Goal: Information Seeking & Learning: Learn about a topic

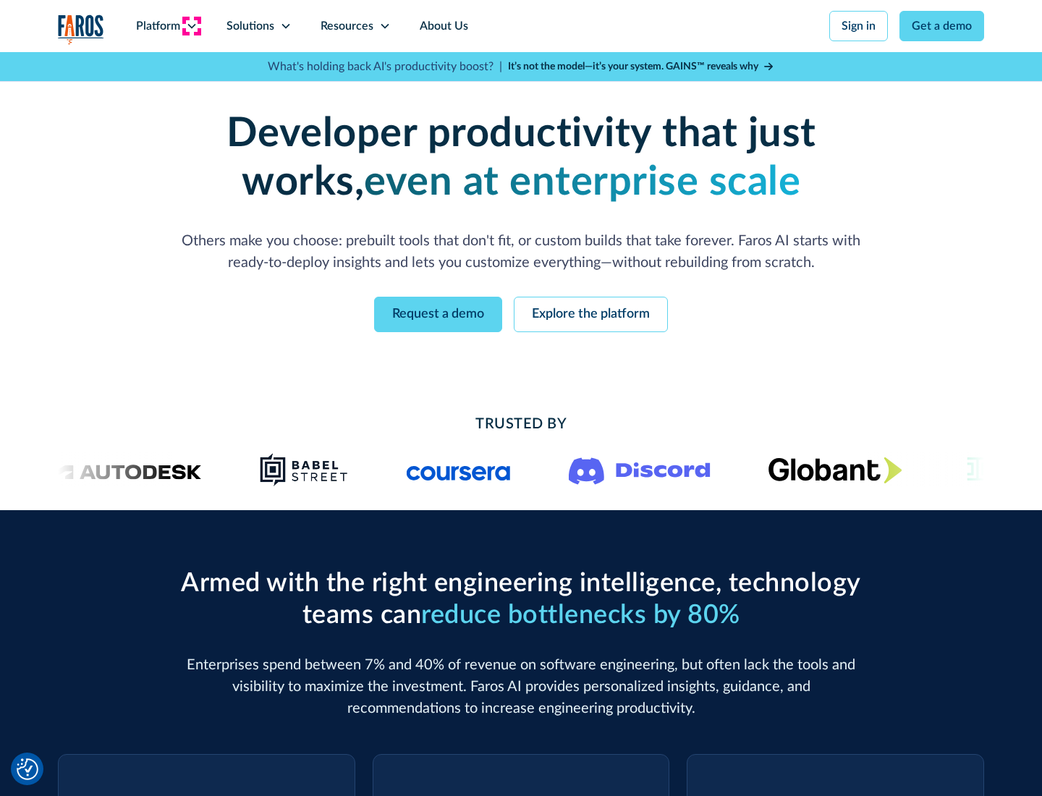
click at [191, 26] on icon at bounding box center [192, 26] width 12 height 12
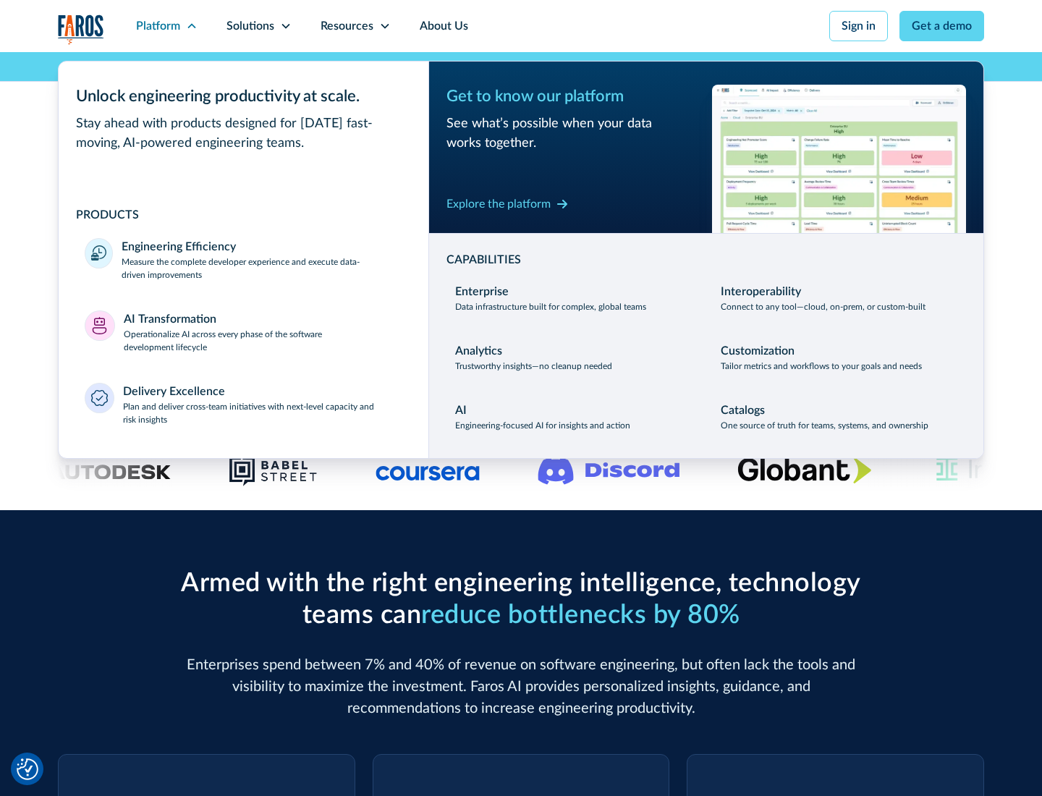
click at [262, 268] on p "Measure the complete developer experience and execute data-driven improvements" at bounding box center [262, 268] width 281 height 26
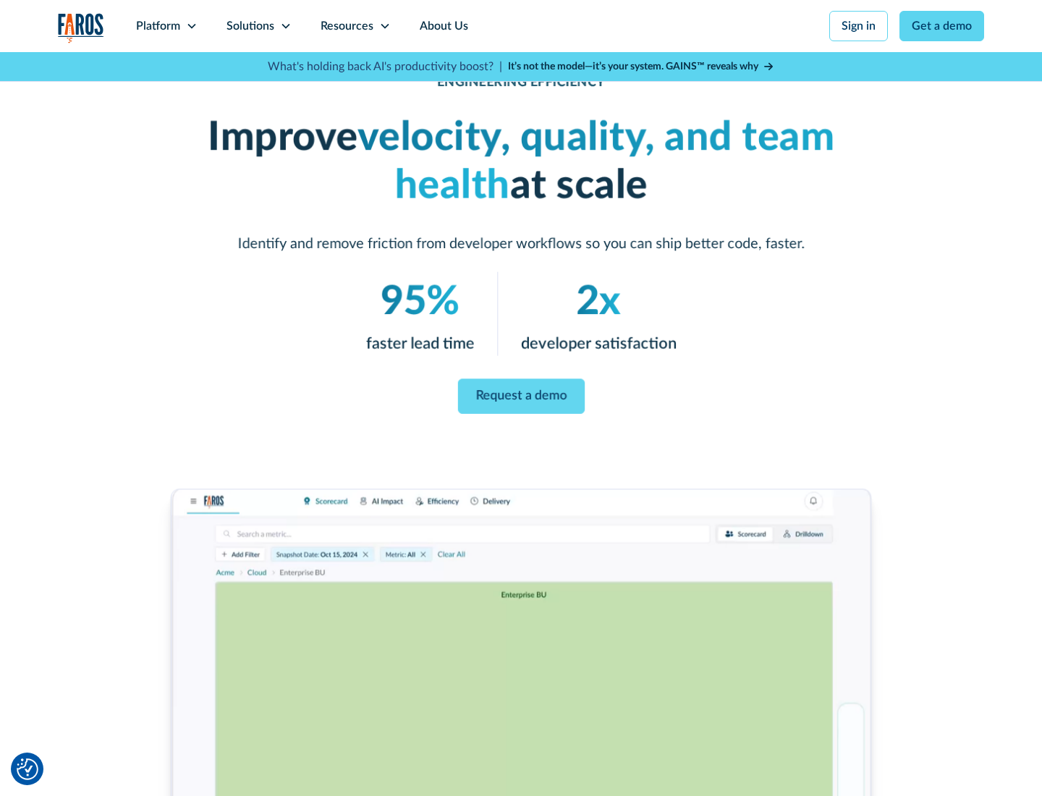
click at [521, 395] on link "Request a demo" at bounding box center [520, 396] width 127 height 35
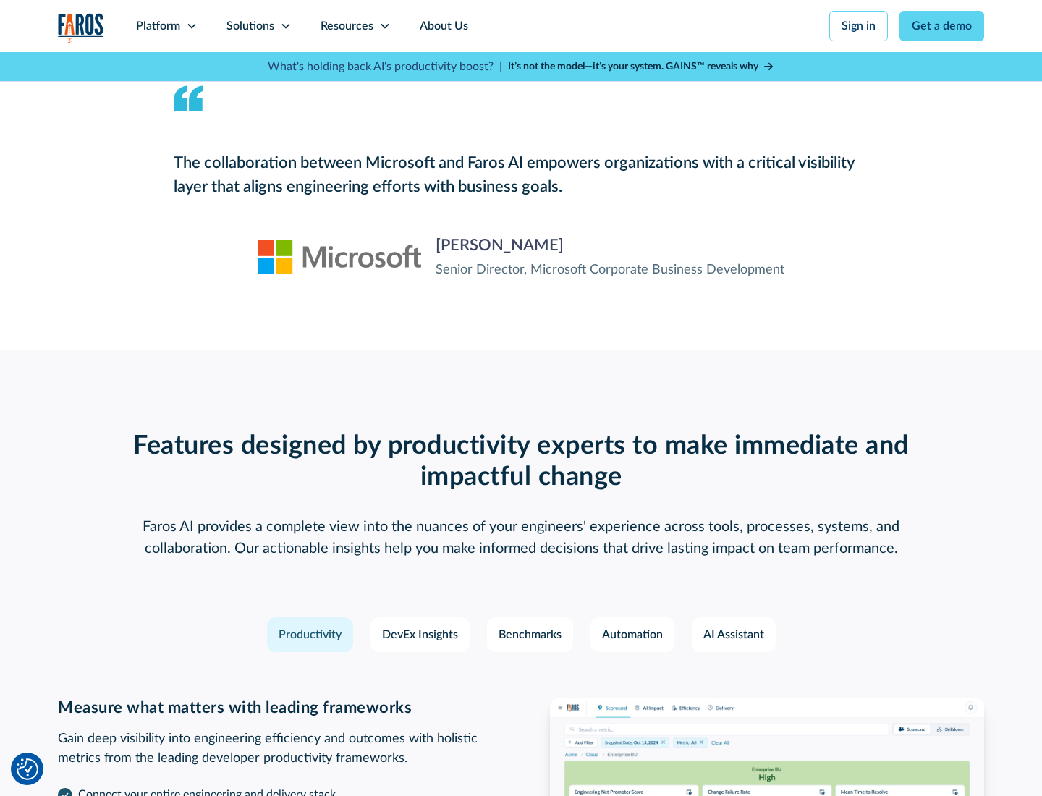
click at [191, 26] on icon at bounding box center [192, 26] width 12 height 12
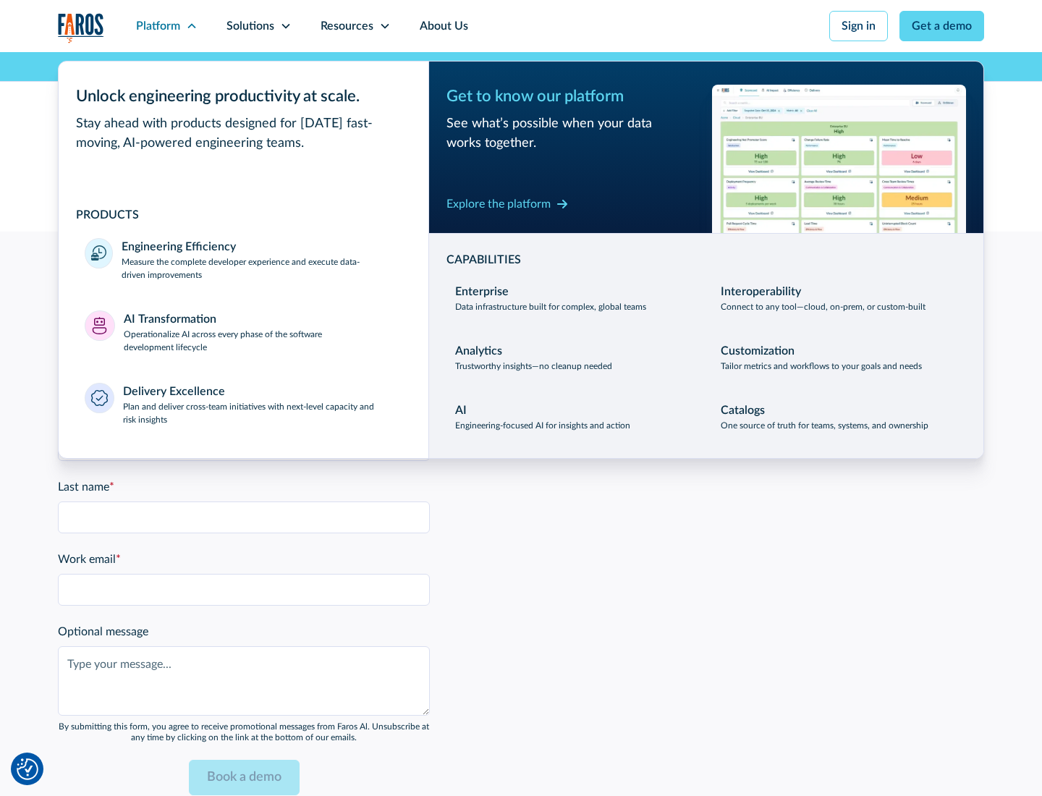
scroll to position [3174, 0]
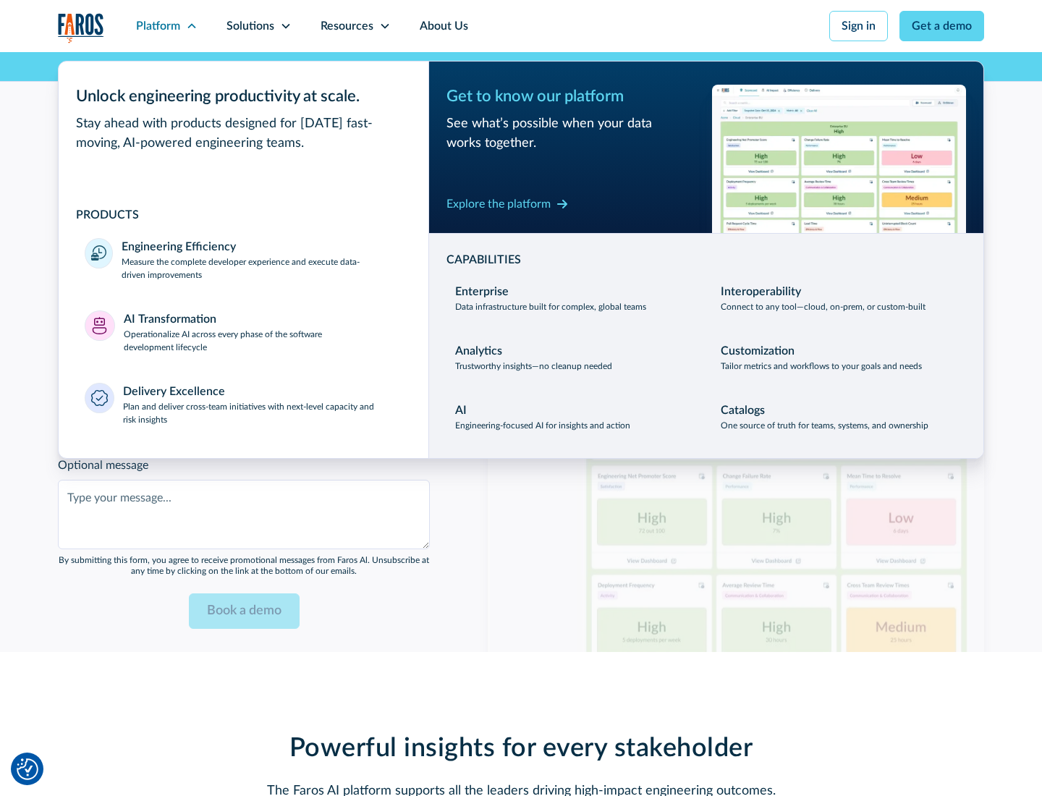
click at [263, 331] on p "Operationalize AI across every phase of the software development lifecycle" at bounding box center [263, 341] width 279 height 26
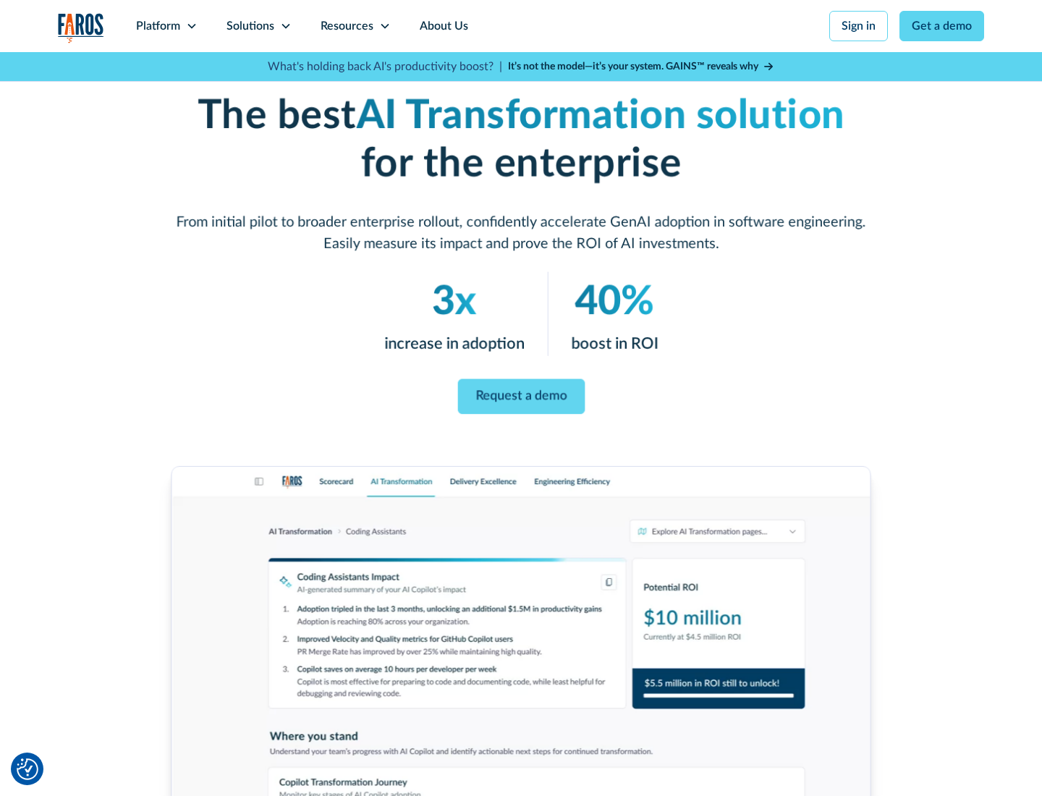
click at [521, 393] on link "Request a demo" at bounding box center [520, 396] width 127 height 35
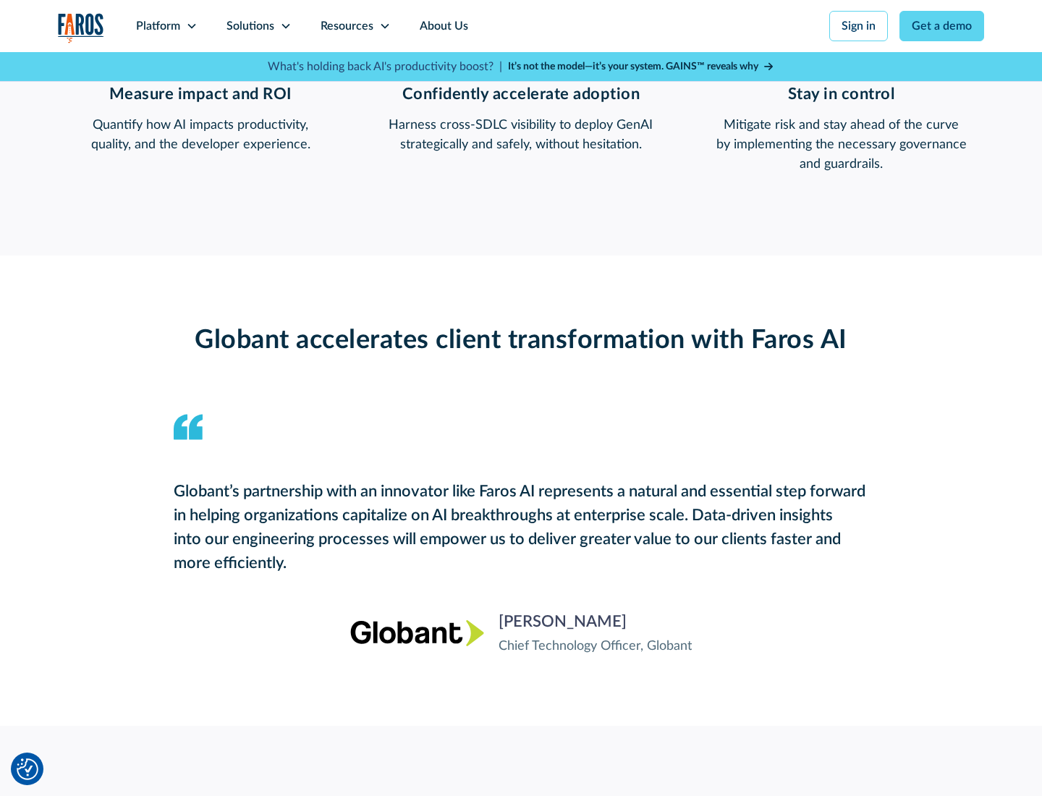
click at [166, 26] on div "Platform" at bounding box center [158, 25] width 44 height 17
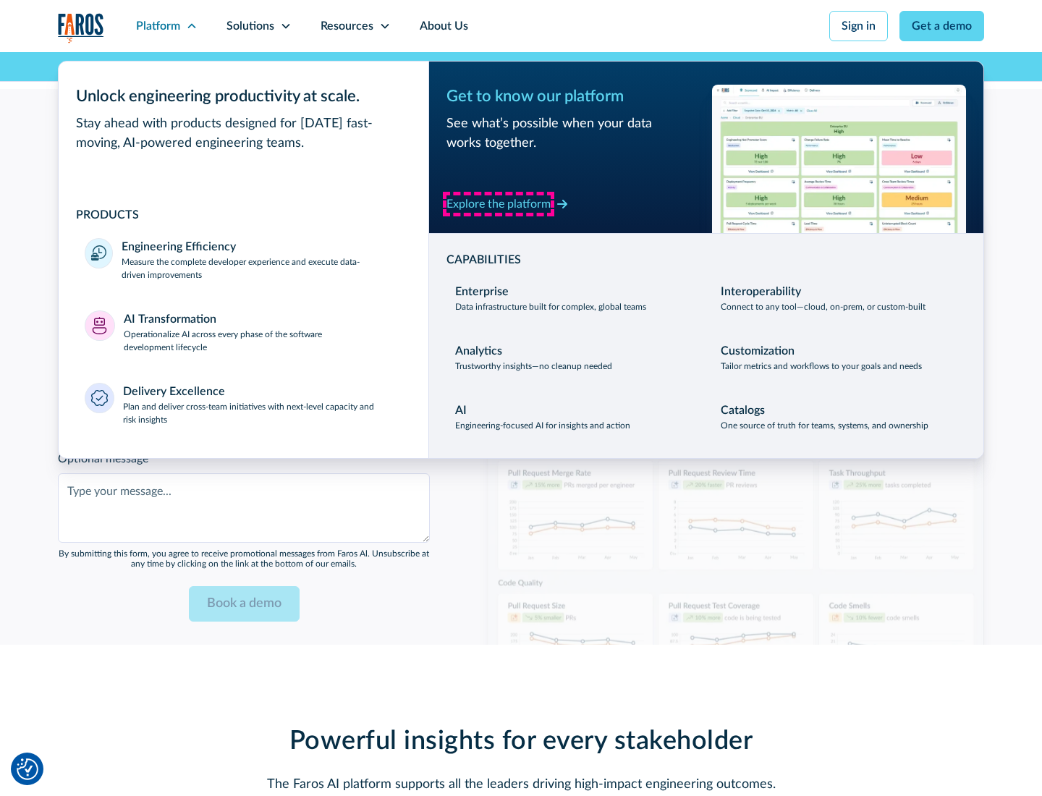
scroll to position [3516, 0]
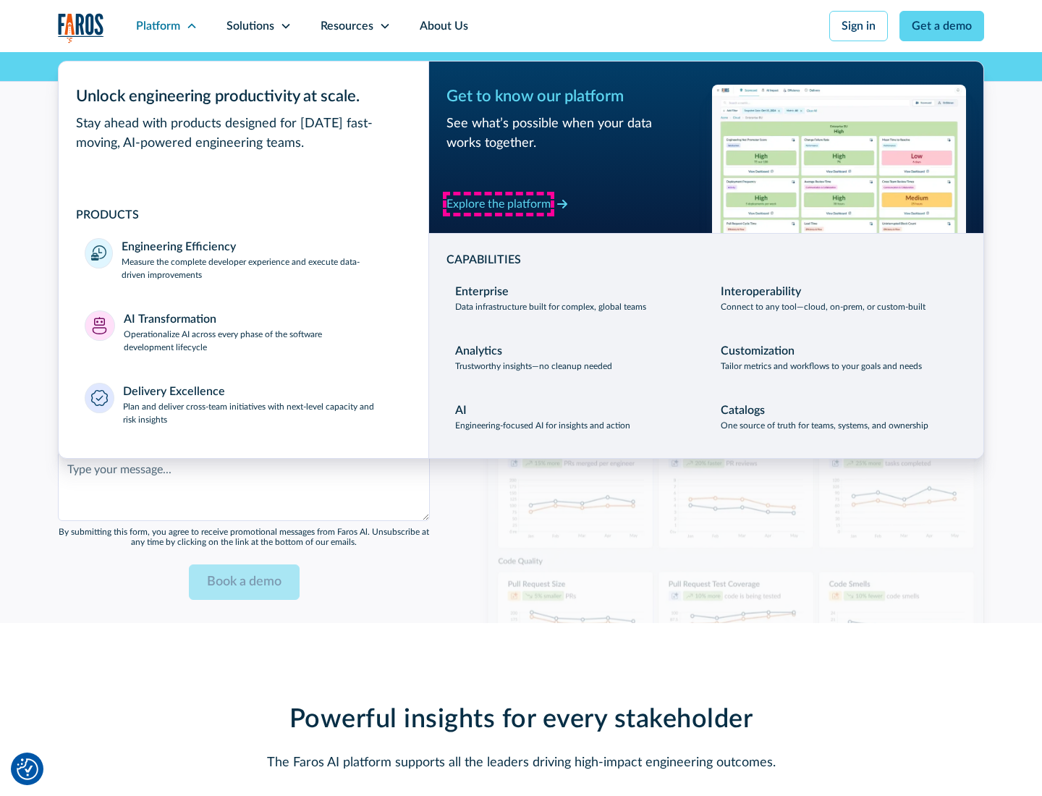
click at [499, 203] on div "Explore the platform" at bounding box center [498, 203] width 104 height 17
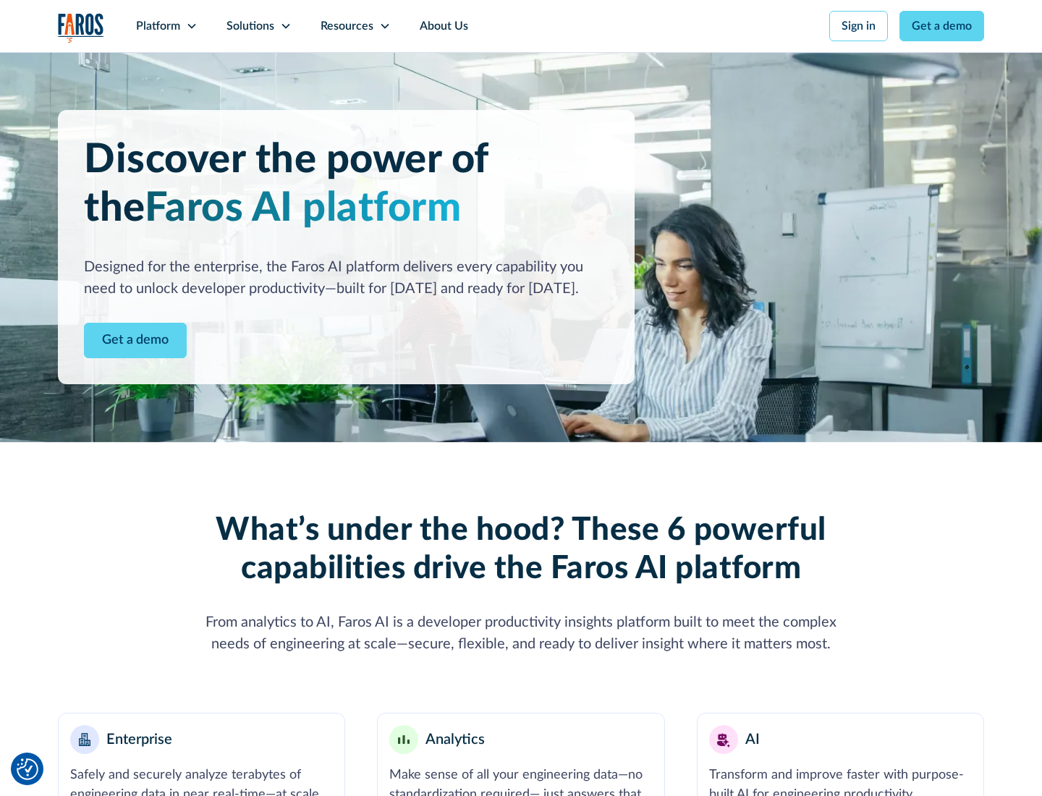
click at [135, 340] on link "Get a demo" at bounding box center [135, 340] width 103 height 35
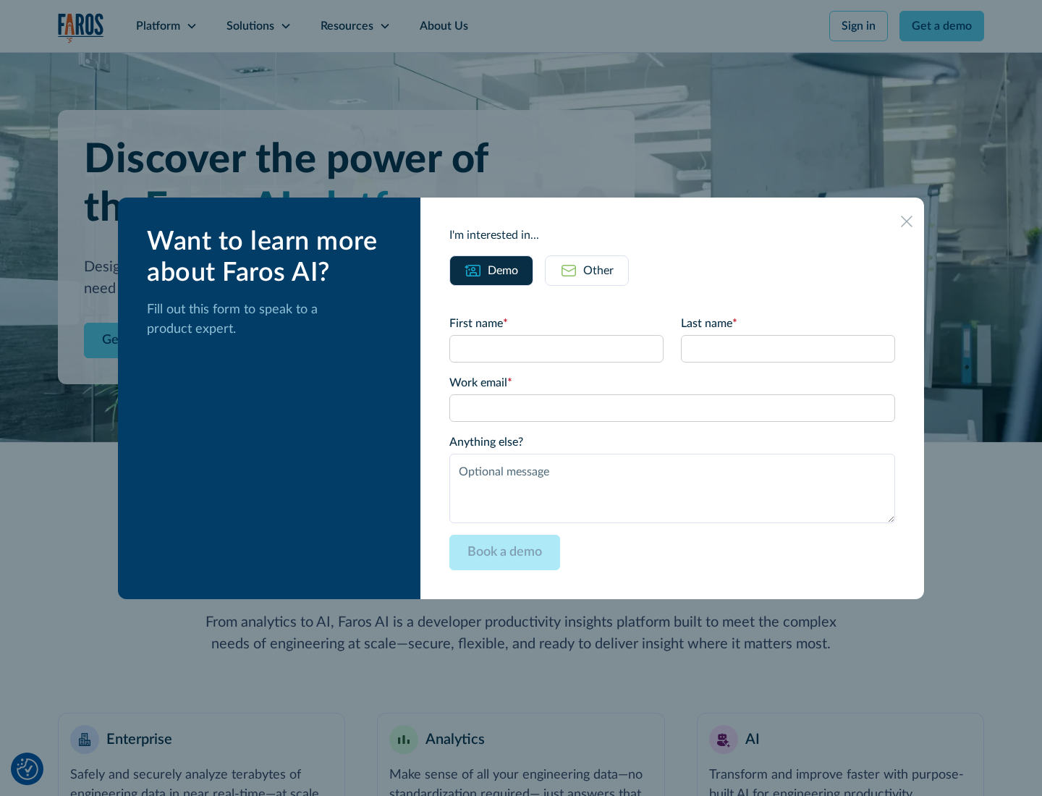
click at [598, 270] on div "Other" at bounding box center [598, 270] width 30 height 17
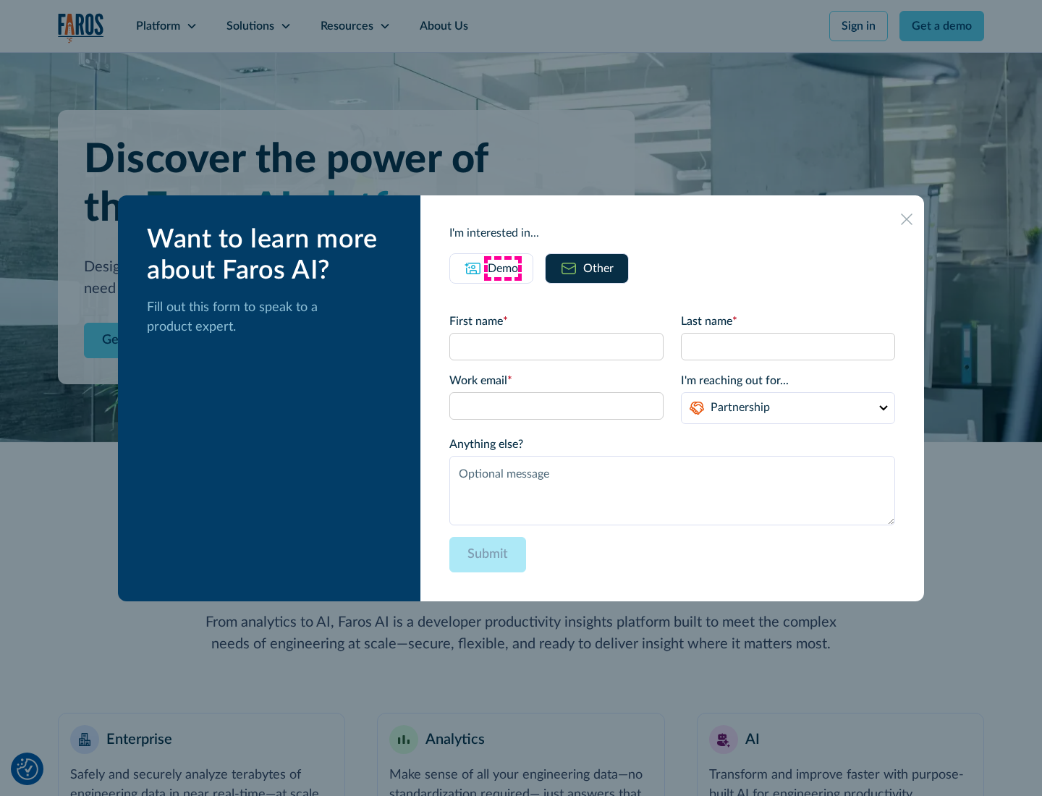
click at [503, 268] on div "Demo" at bounding box center [503, 268] width 30 height 17
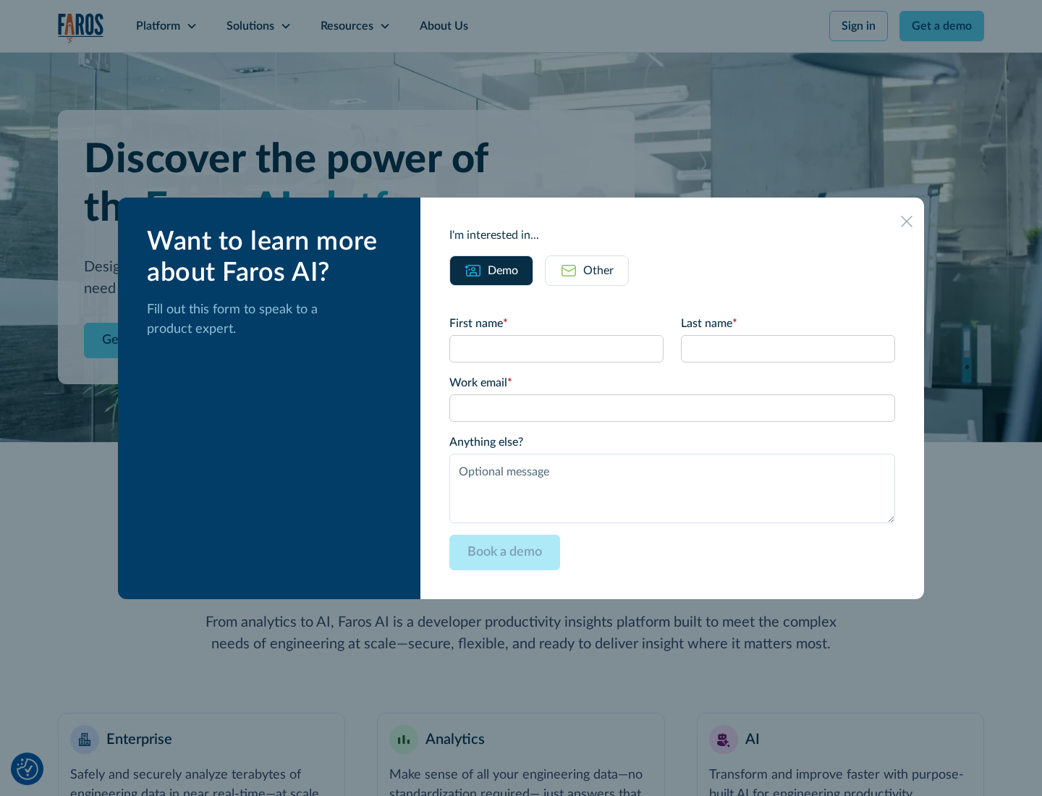
click at [907, 221] on icon at bounding box center [907, 222] width 12 height 12
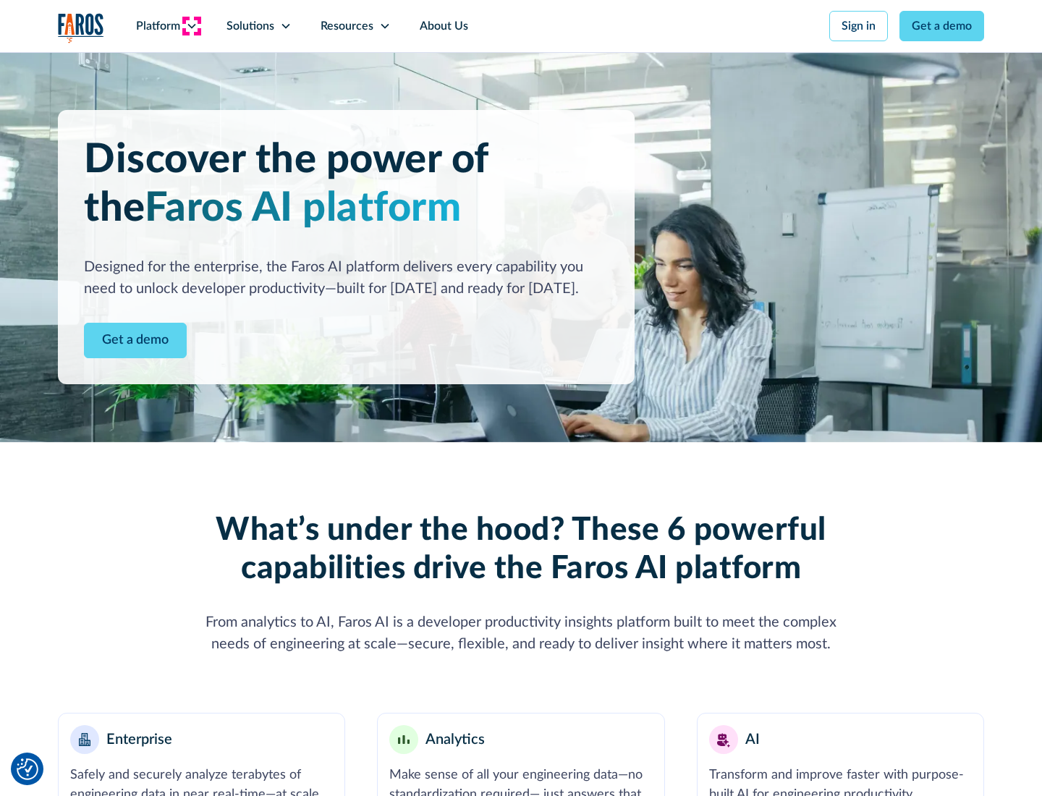
click at [191, 26] on icon at bounding box center [192, 26] width 12 height 12
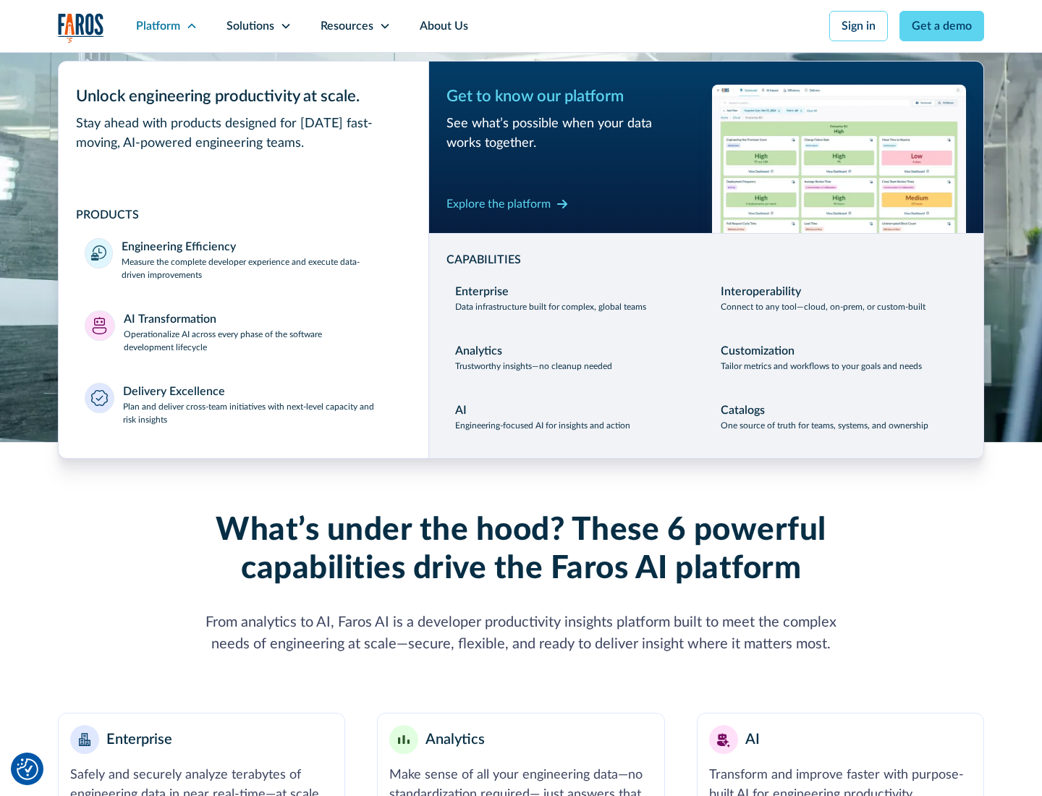
click at [262, 412] on p "Plan and deliver cross-team initiatives with next-level capacity and risk insig…" at bounding box center [263, 413] width 280 height 26
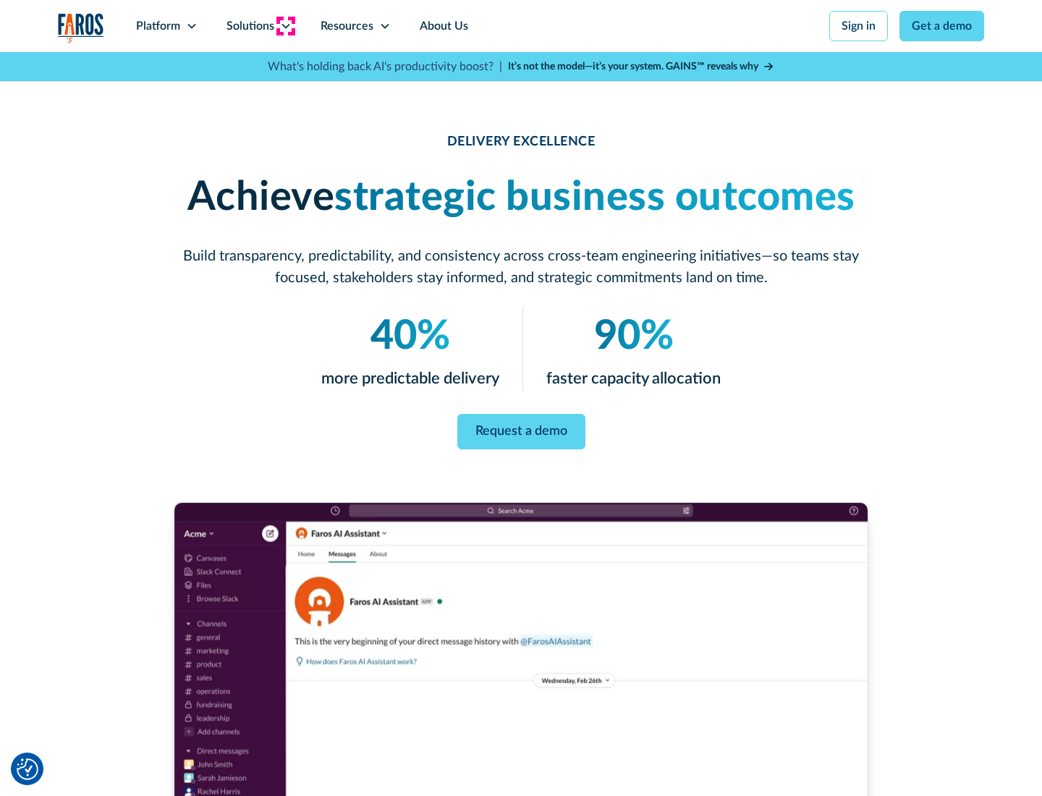
click at [285, 26] on icon at bounding box center [286, 26] width 12 height 12
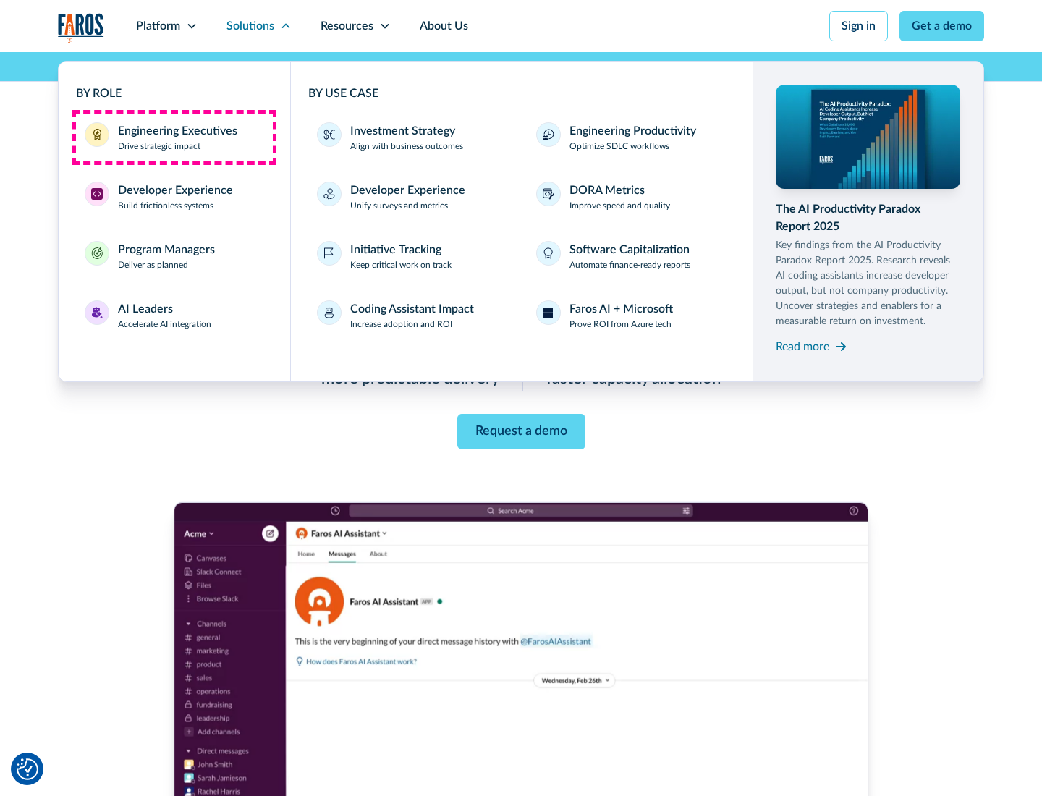
click at [174, 137] on div "Engineering Executives" at bounding box center [177, 130] width 119 height 17
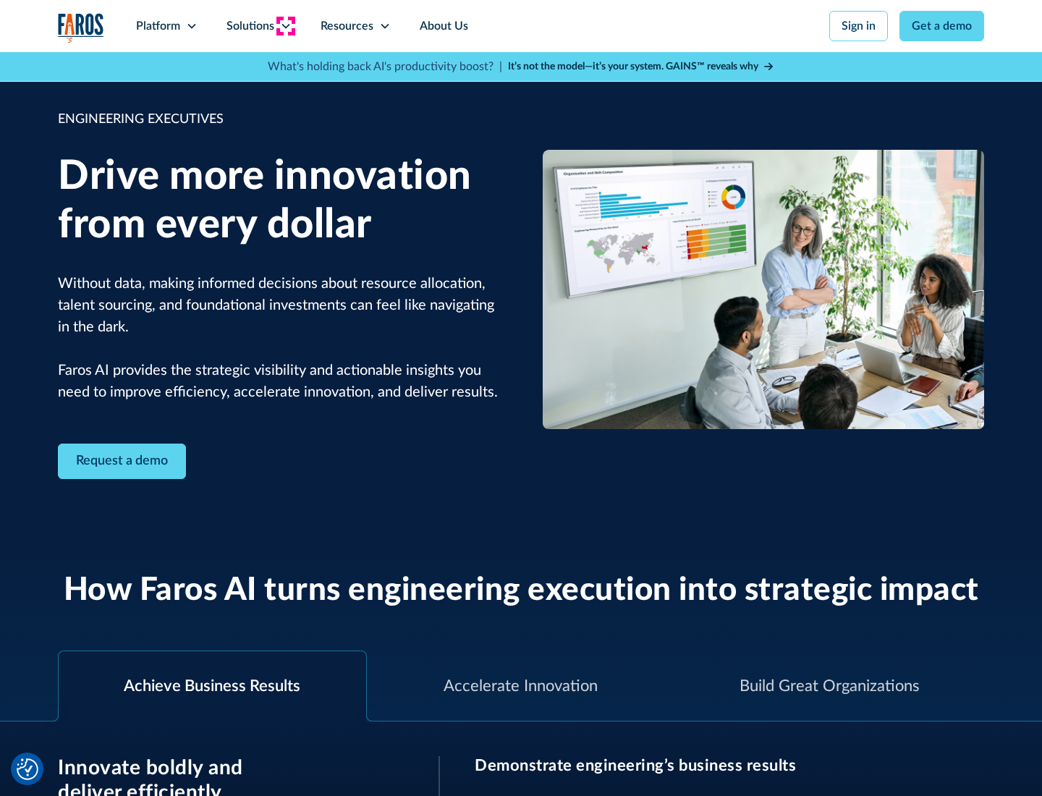
click at [285, 26] on icon at bounding box center [286, 26] width 12 height 12
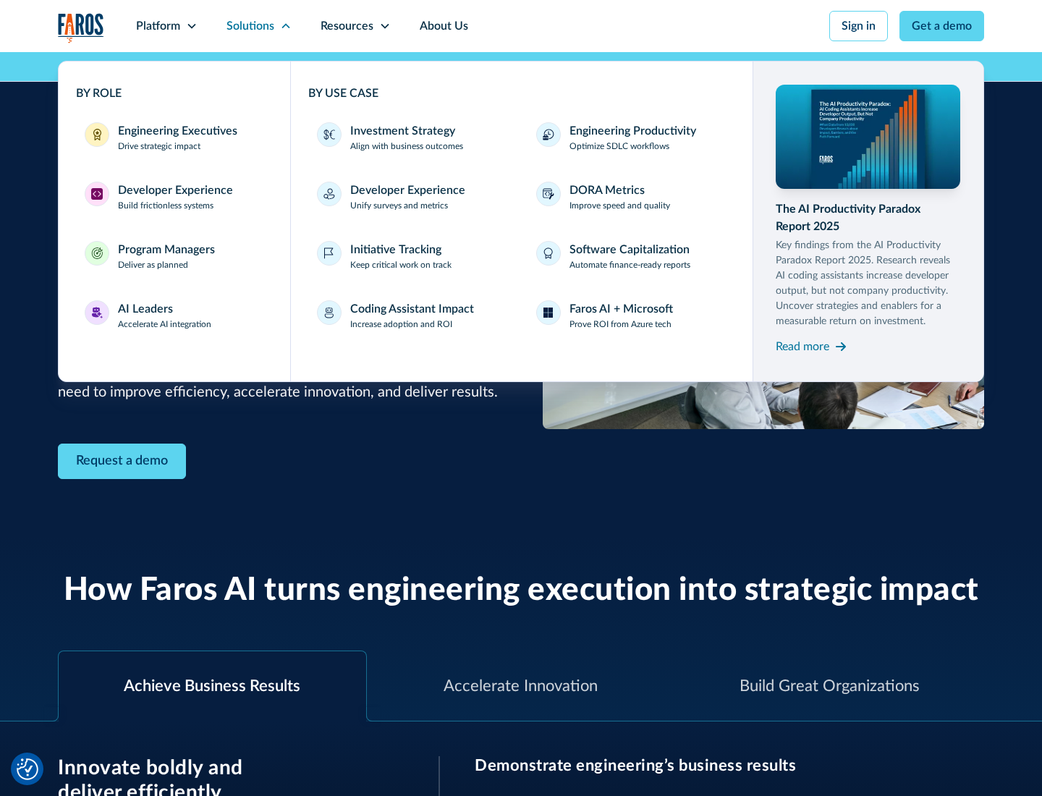
click at [174, 190] on div "Developer Experience" at bounding box center [175, 190] width 115 height 17
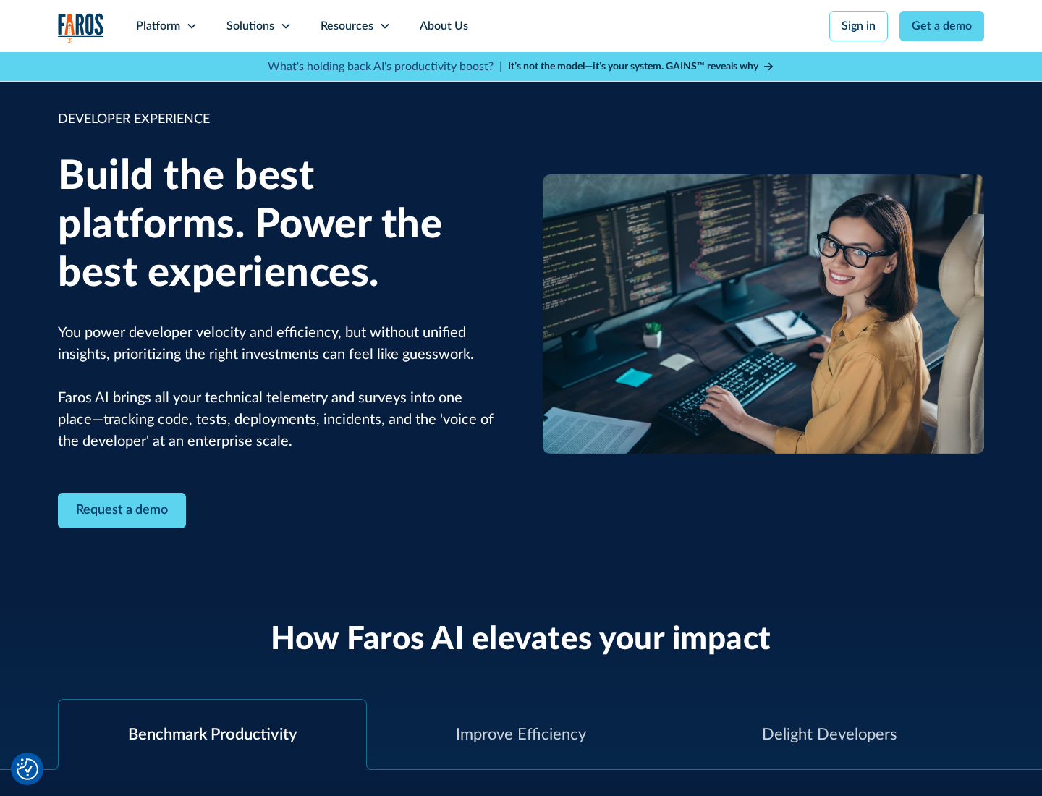
click at [258, 26] on div "Solutions" at bounding box center [250, 25] width 48 height 17
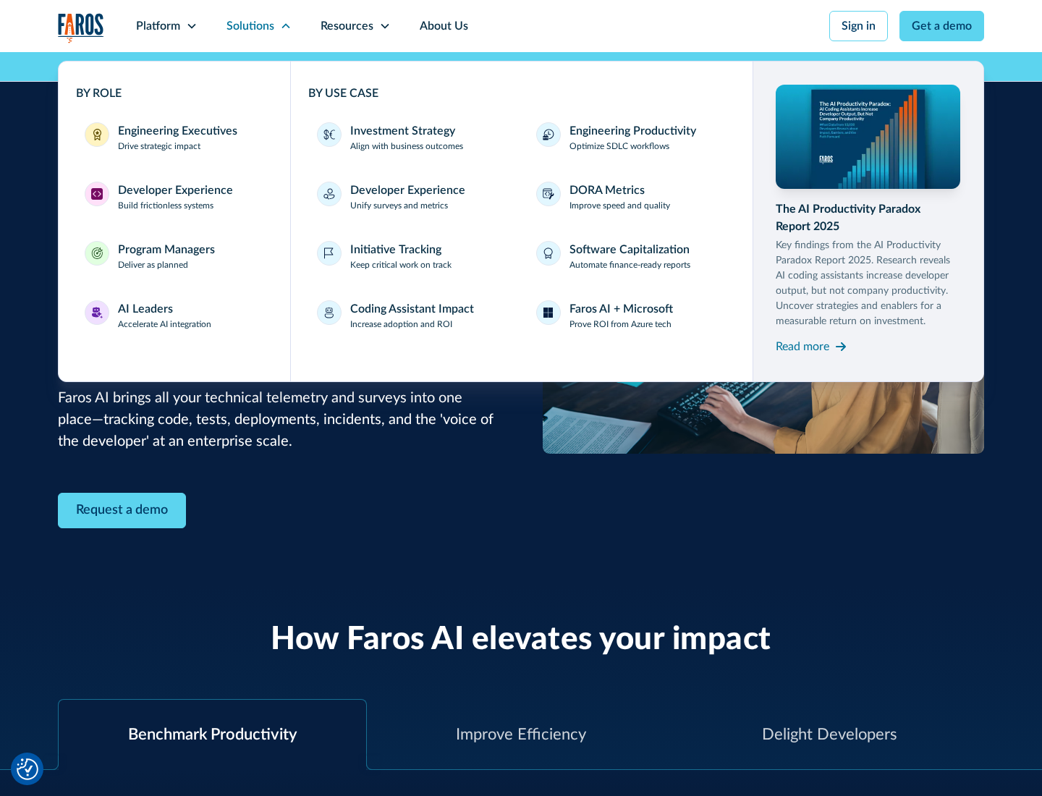
click at [166, 256] on div "Program Managers" at bounding box center [166, 249] width 97 height 17
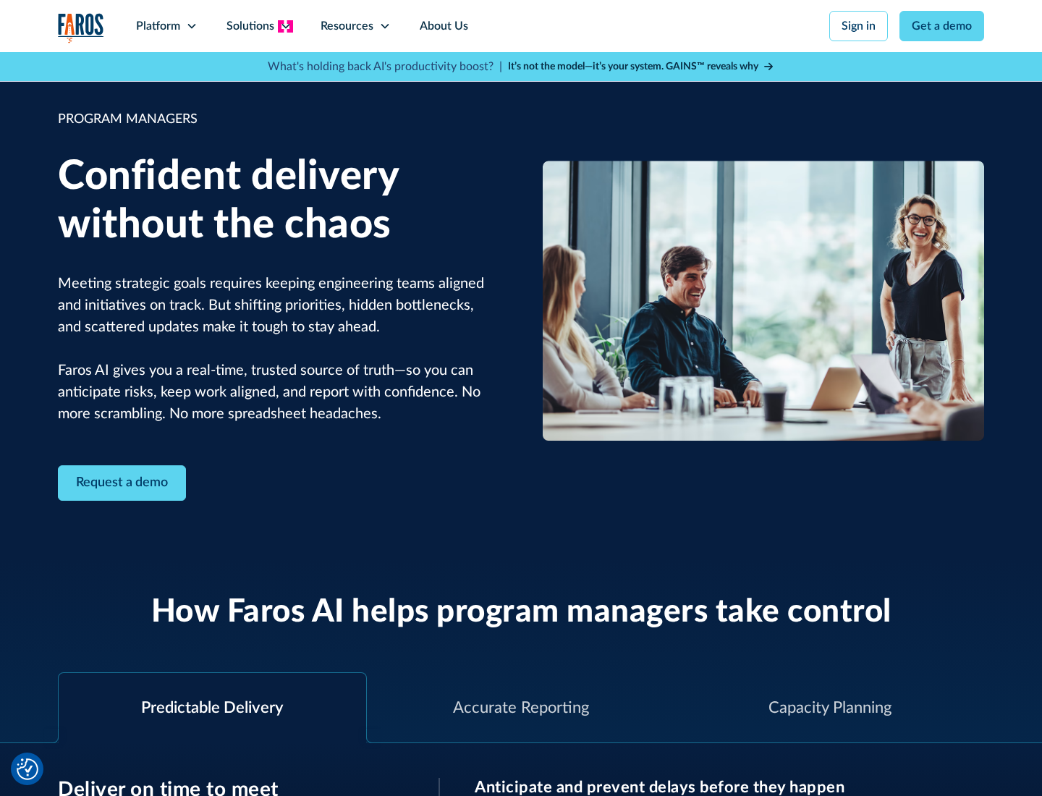
click at [285, 26] on icon at bounding box center [286, 26] width 12 height 12
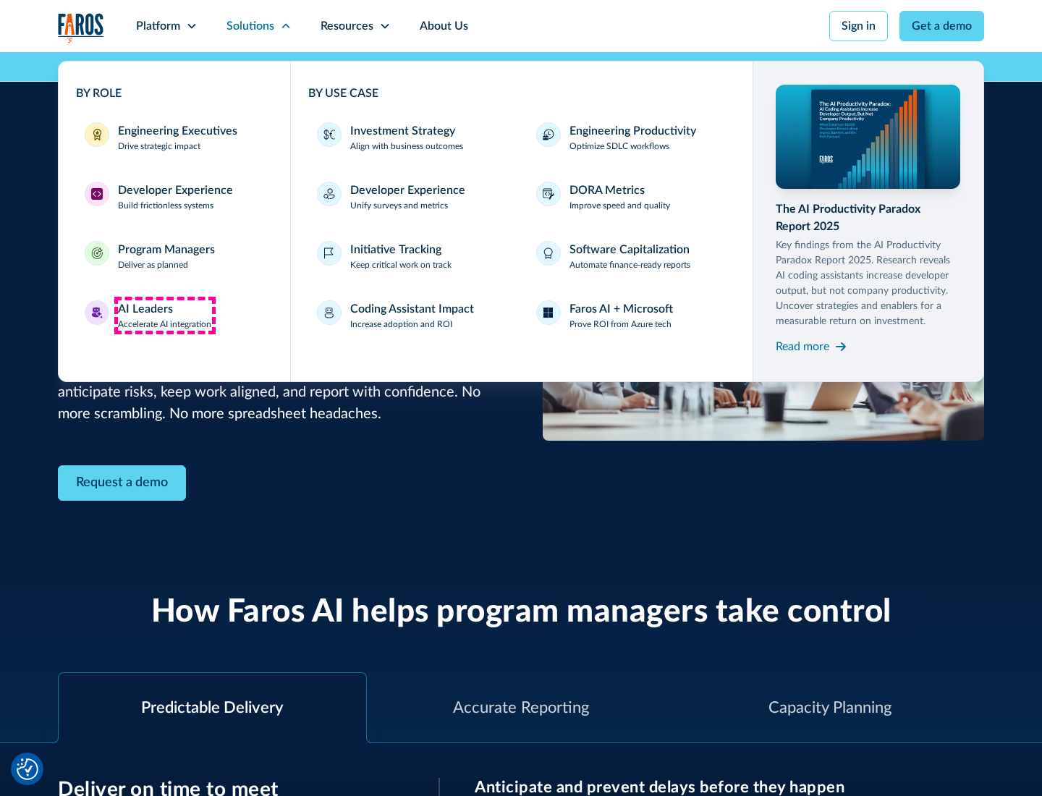
click at [165, 315] on div "AI Leaders" at bounding box center [145, 308] width 55 height 17
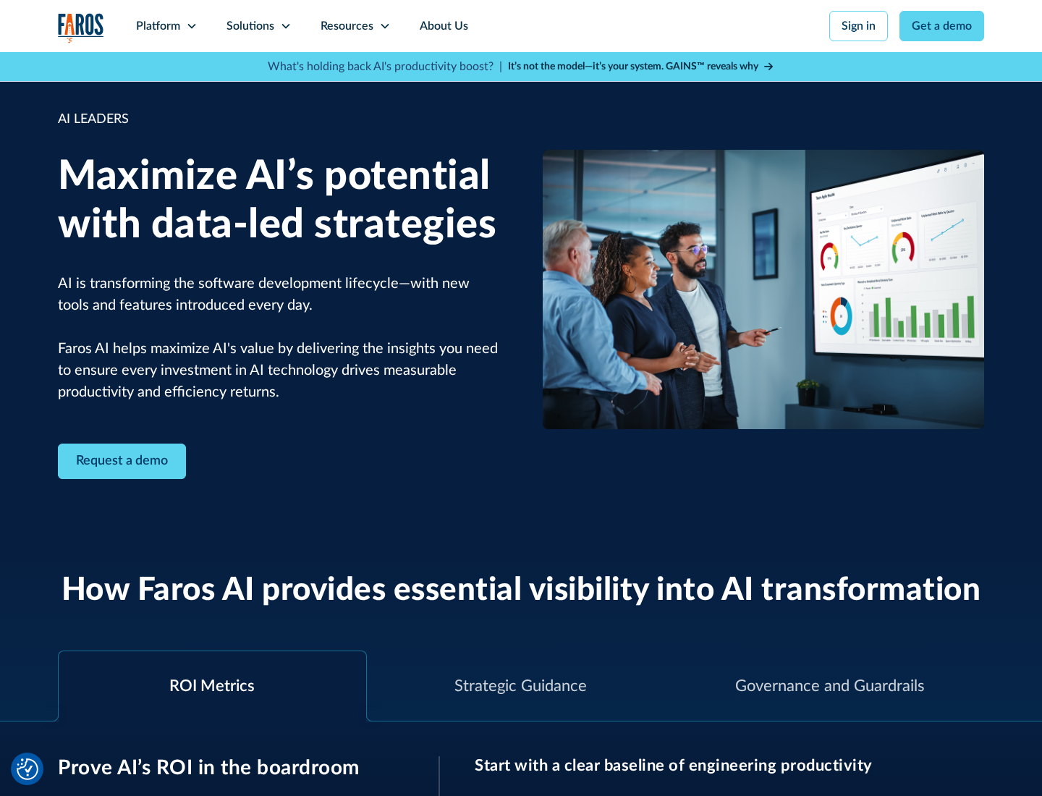
click at [285, 26] on icon at bounding box center [286, 26] width 12 height 12
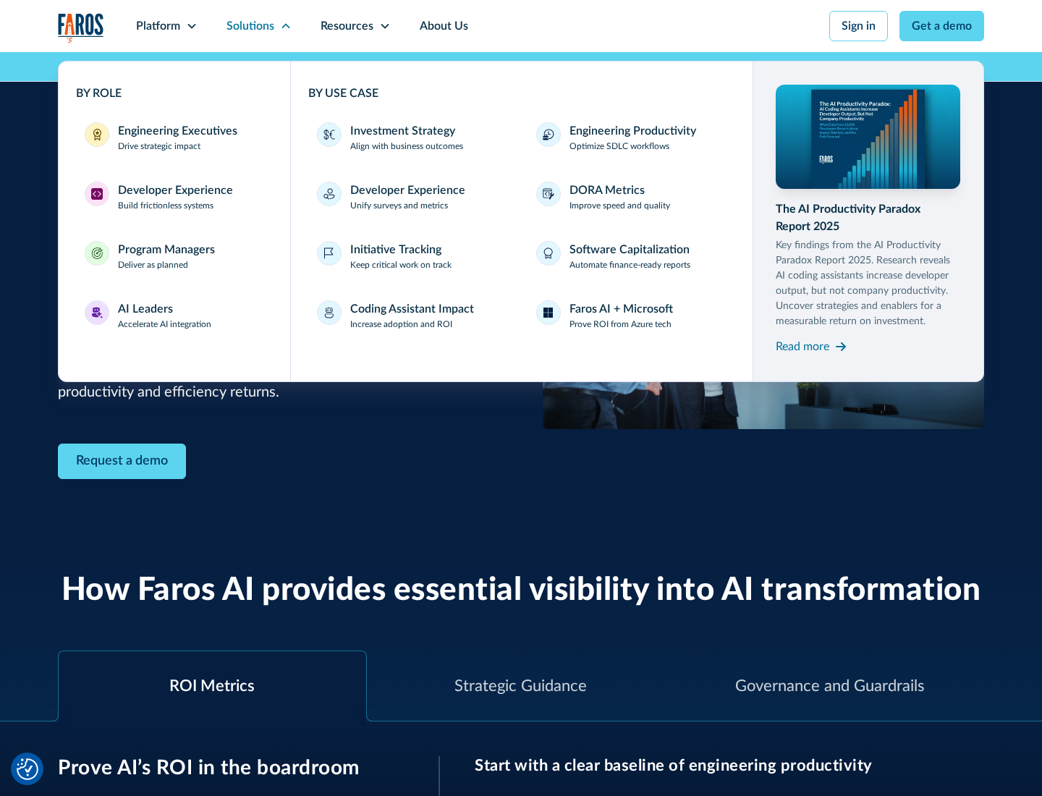
click at [401, 131] on div "Investment Strategy" at bounding box center [402, 130] width 105 height 17
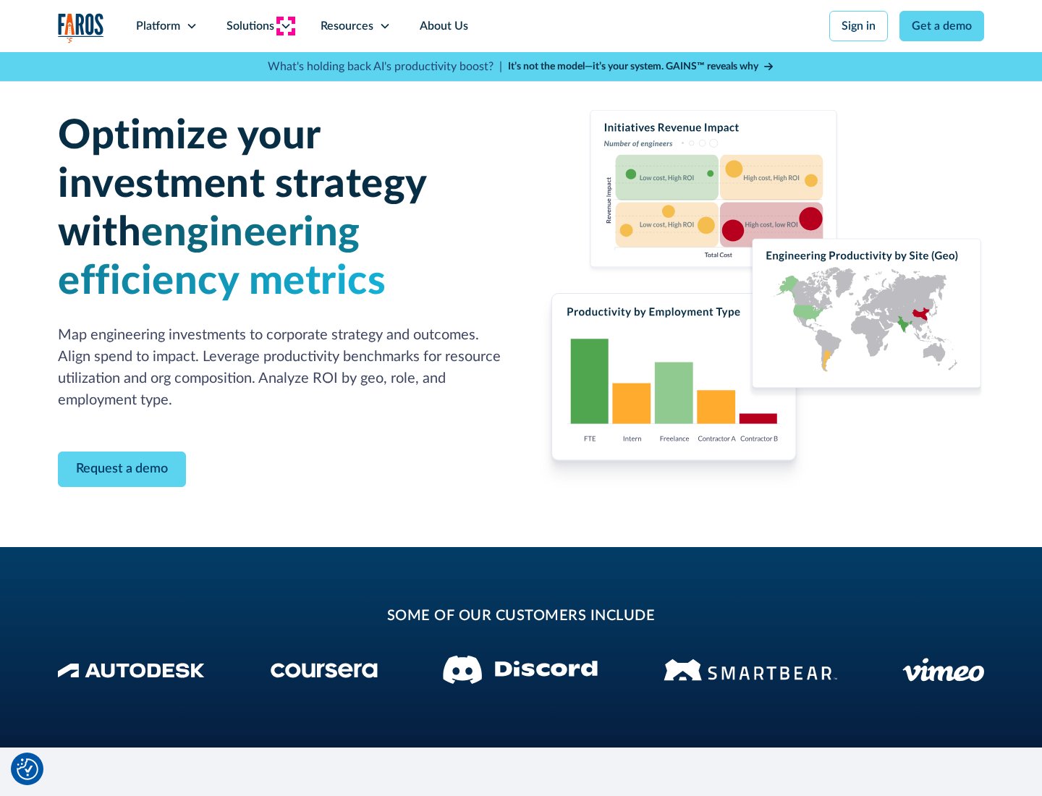
click at [285, 26] on icon at bounding box center [286, 26] width 12 height 12
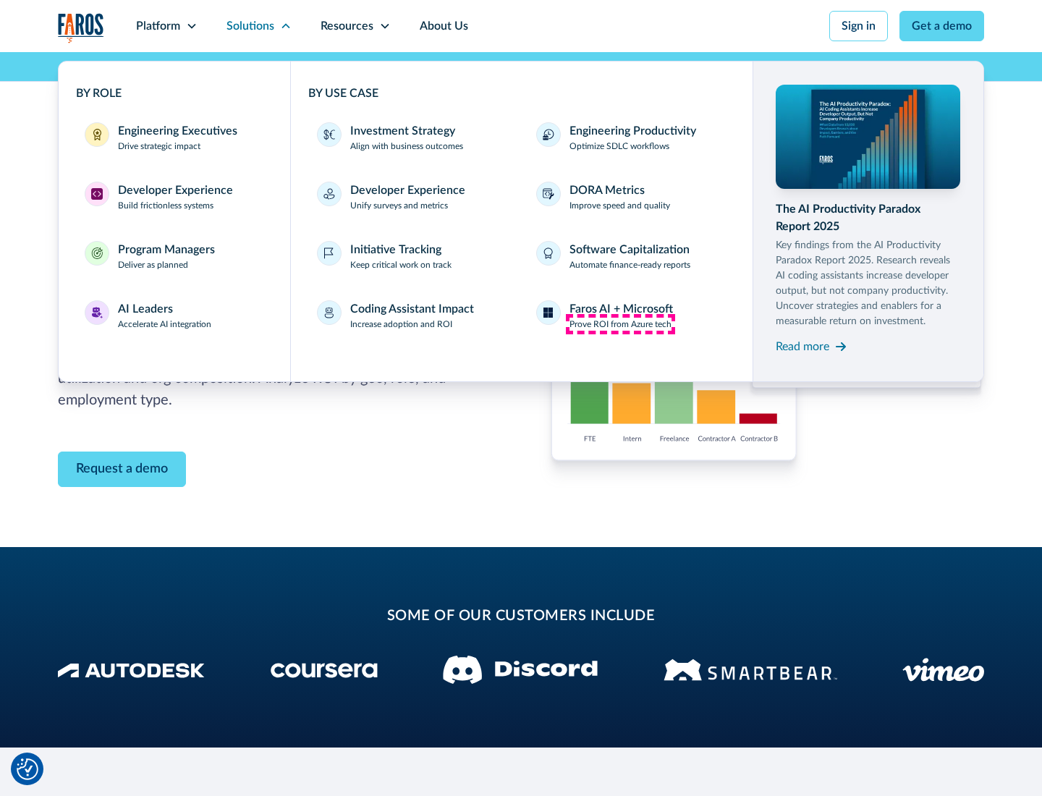
click at [620, 324] on p "Prove ROI from Azure tech" at bounding box center [620, 324] width 102 height 13
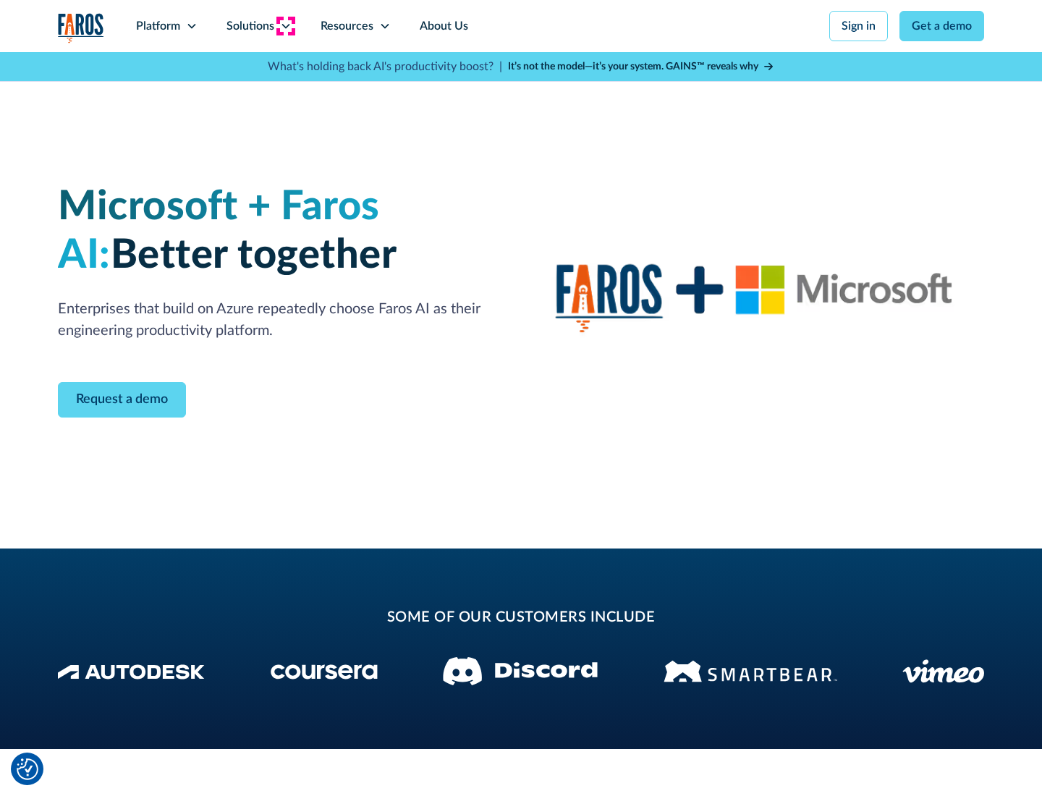
click at [285, 26] on icon at bounding box center [286, 26] width 12 height 12
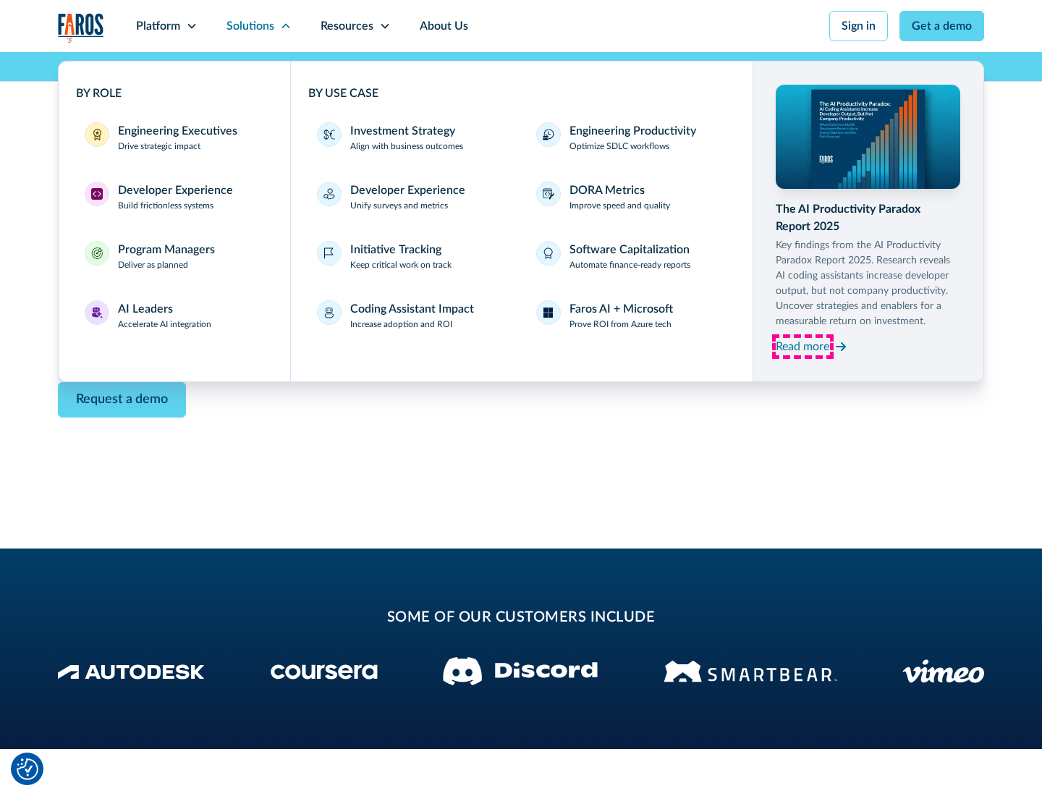
click at [802, 346] on div "Read more" at bounding box center [803, 346] width 54 height 17
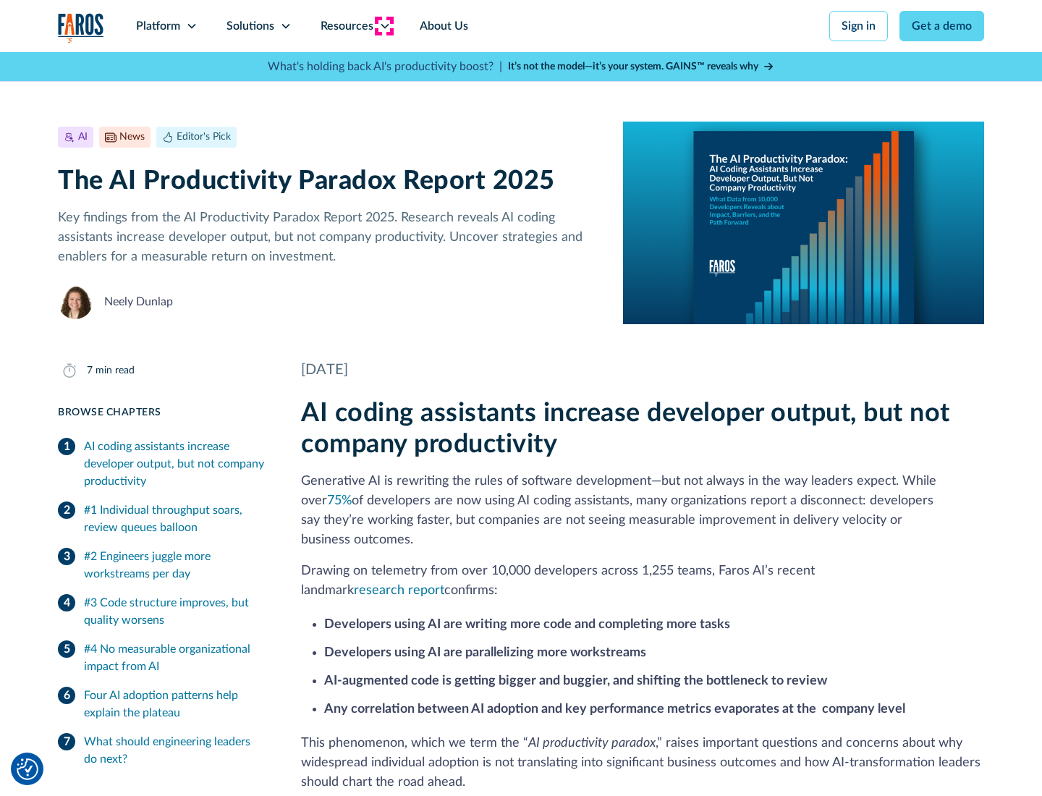
click at [384, 26] on icon at bounding box center [385, 26] width 12 height 12
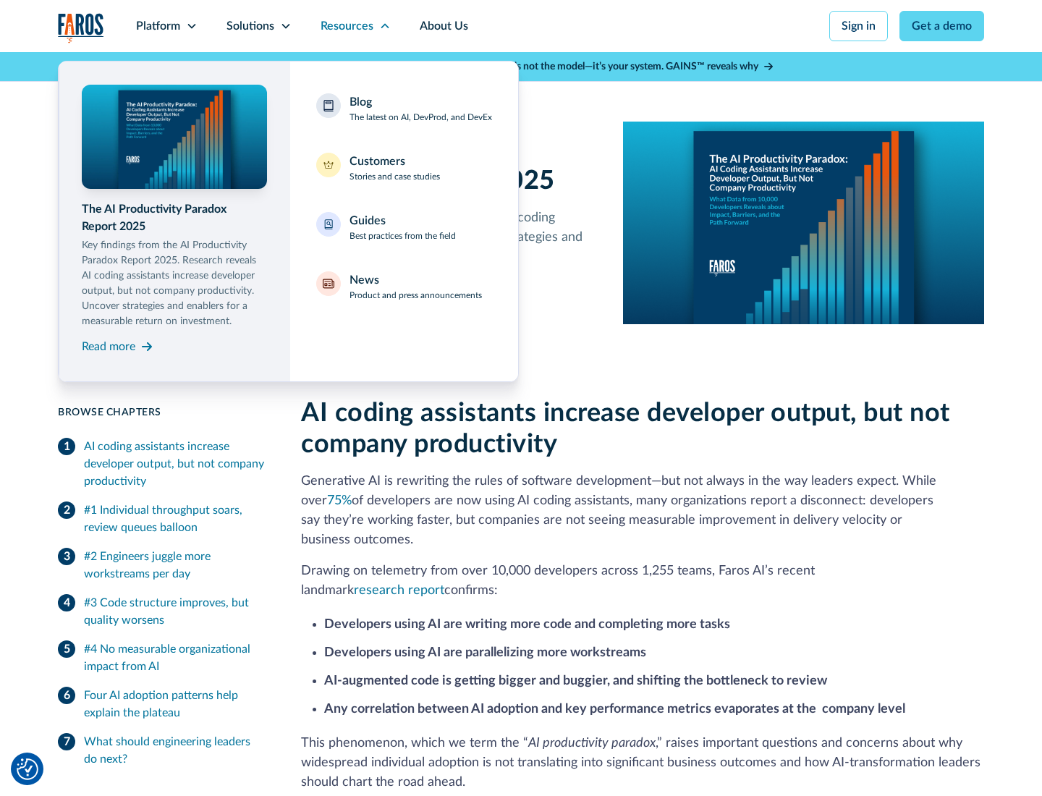
click at [420, 109] on div "Blog The latest on AI, DevProd, and DevEx" at bounding box center [421, 108] width 143 height 30
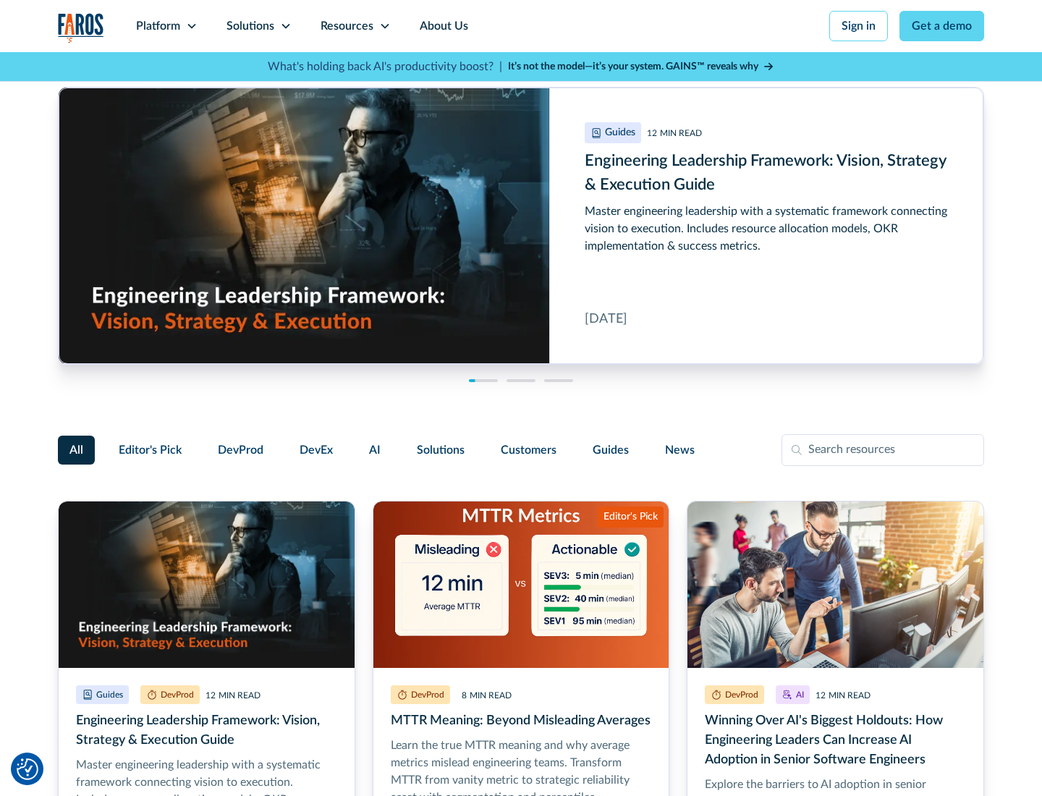
click at [942, 26] on link "Get a demo" at bounding box center [941, 26] width 85 height 30
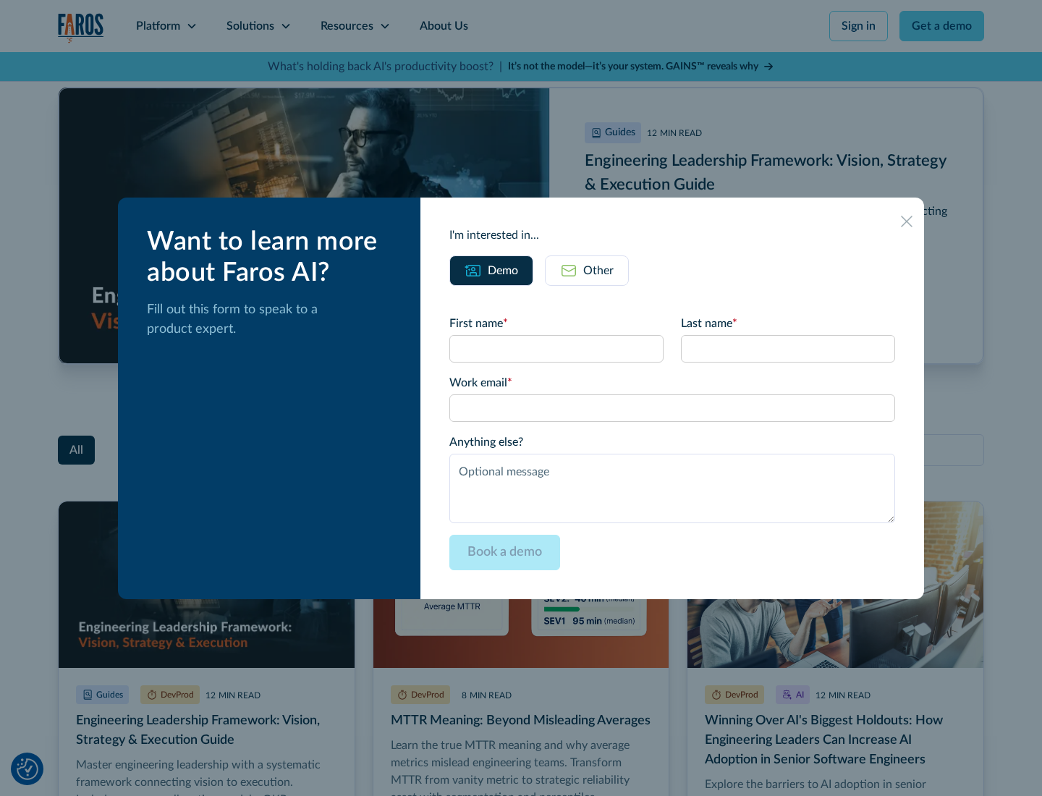
click at [587, 270] on div "Other" at bounding box center [598, 270] width 30 height 17
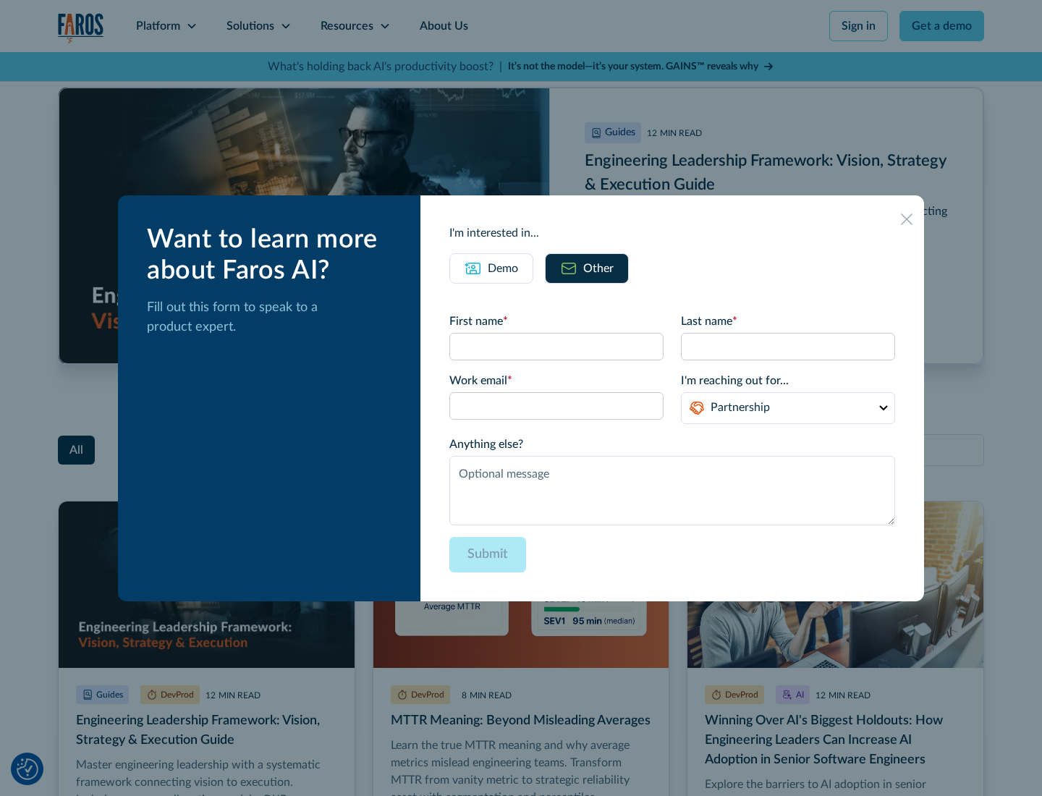
click at [907, 219] on icon at bounding box center [907, 219] width 12 height 12
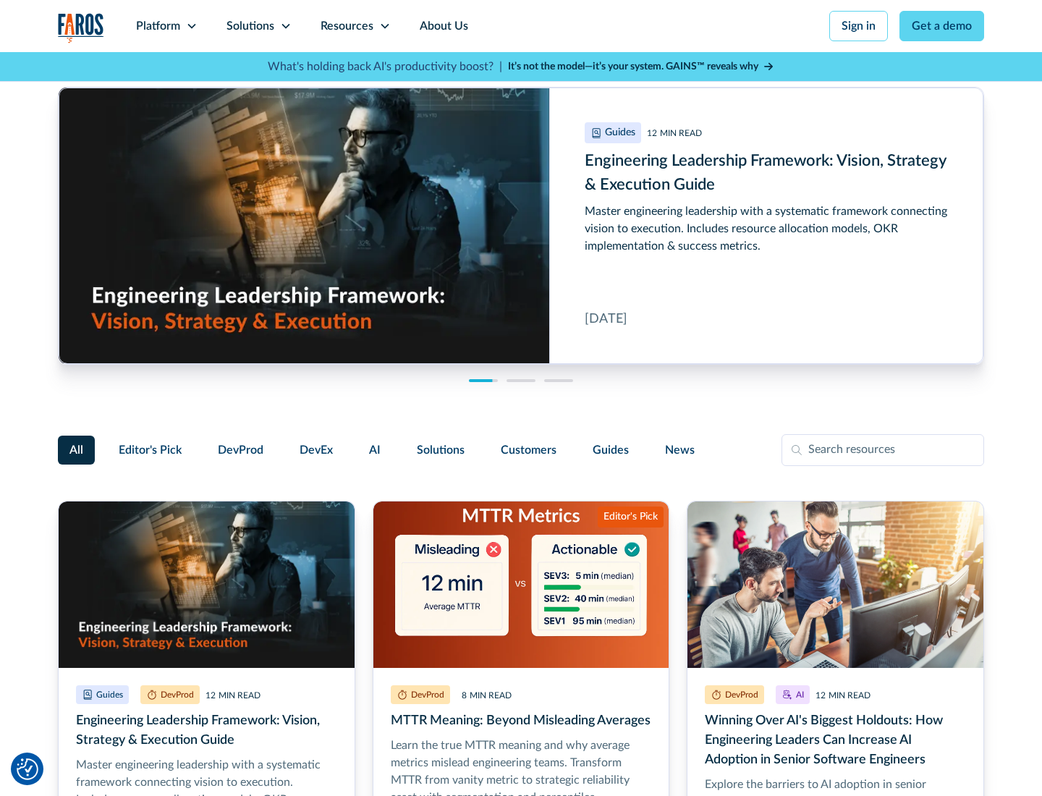
click at [442, 26] on link "About Us" at bounding box center [443, 26] width 77 height 52
